Goal: Information Seeking & Learning: Learn about a topic

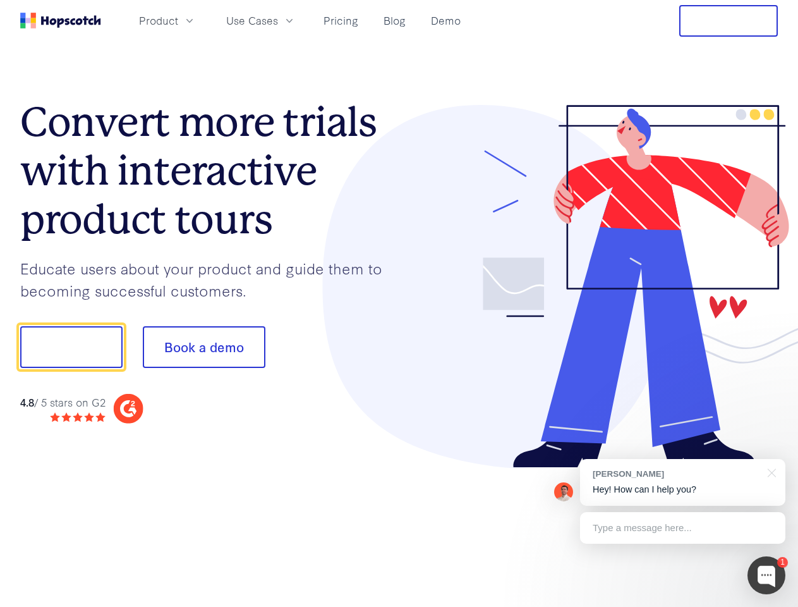
click at [399, 303] on div at bounding box center [588, 286] width 379 height 363
click at [178, 20] on span "Product" at bounding box center [158, 21] width 39 height 16
click at [278, 20] on span "Use Cases" at bounding box center [252, 21] width 52 height 16
click at [729, 21] on button "Free Trial" at bounding box center [728, 21] width 99 height 32
click at [71, 347] on button "Show me!" at bounding box center [71, 347] width 102 height 42
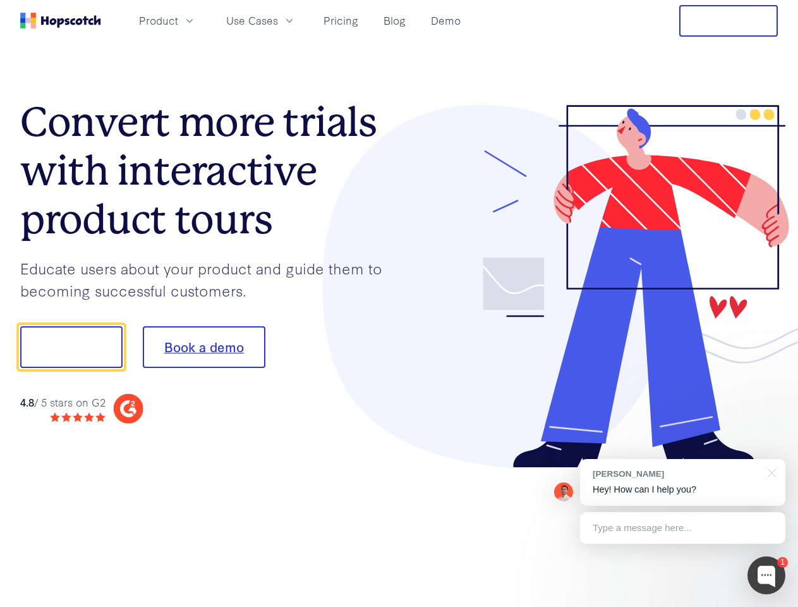
click at [204, 347] on button "Book a demo" at bounding box center [204, 347] width 123 height 42
click at [767, 575] on div at bounding box center [767, 575] width 38 height 38
click at [683, 482] on div "[PERSON_NAME] Hey! How can I help you?" at bounding box center [682, 482] width 205 height 47
click at [770, 471] on div at bounding box center [667, 346] width 237 height 422
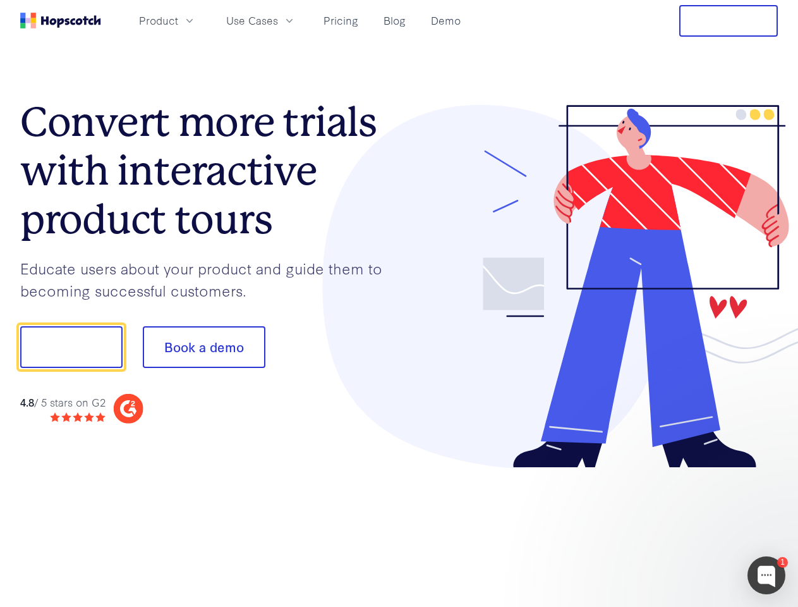
click at [683, 528] on div at bounding box center [667, 430] width 237 height 252
